Goal: Entertainment & Leisure: Consume media (video, audio)

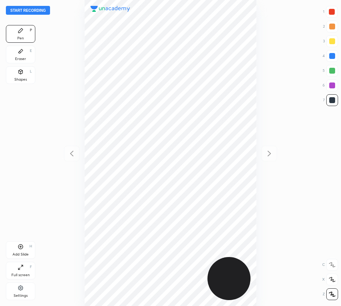
scroll to position [306, 224]
